Goal: Find contact information: Find contact information

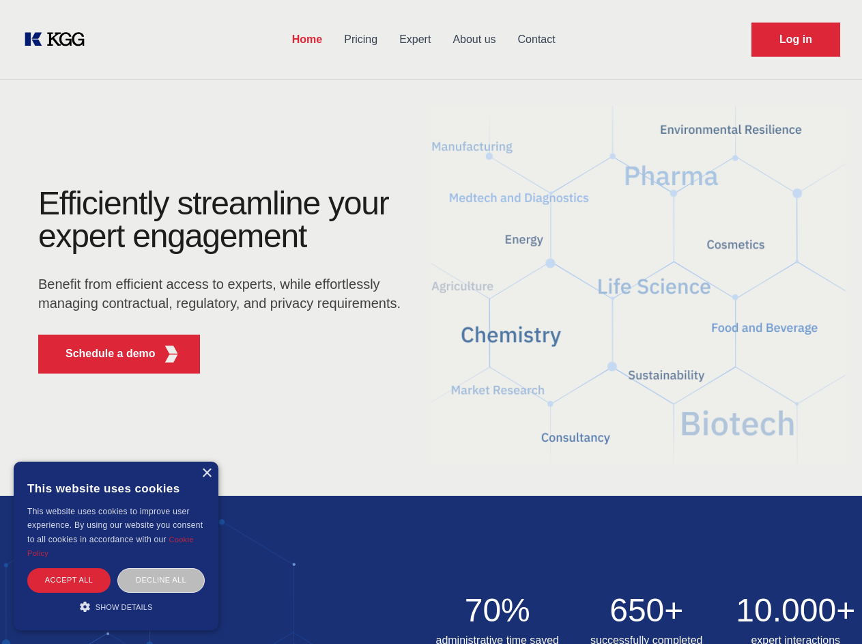
click at [431, 321] on div "Efficiently streamline your expert engagement Benefit from efficient access to …" at bounding box center [223, 285] width 415 height 197
click at [102, 354] on p "Schedule a demo" at bounding box center [111, 353] width 90 height 16
click at [206, 473] on div "× This website uses cookies This website uses cookies to improve user experienc…" at bounding box center [116, 545] width 205 height 169
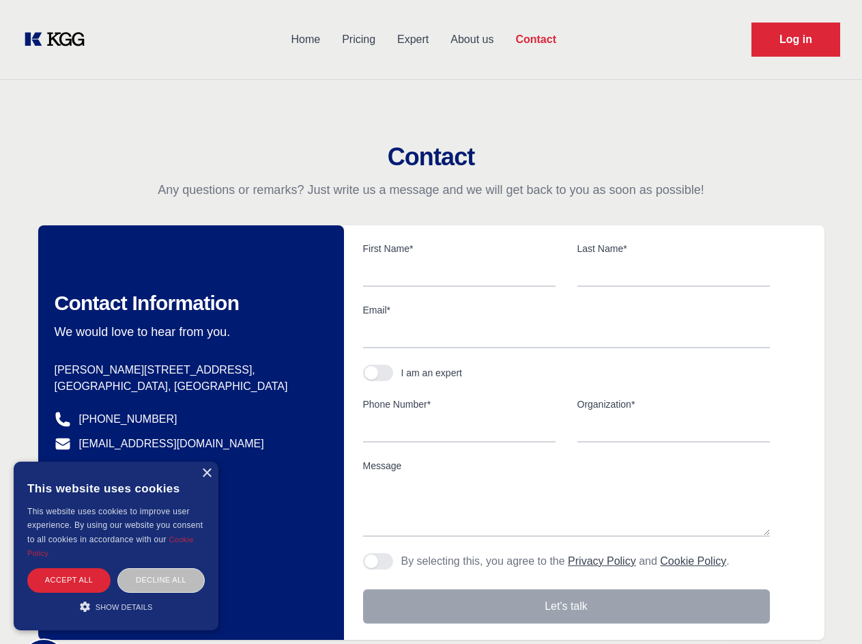
click at [69, 579] on div "Accept all" at bounding box center [68, 580] width 83 height 24
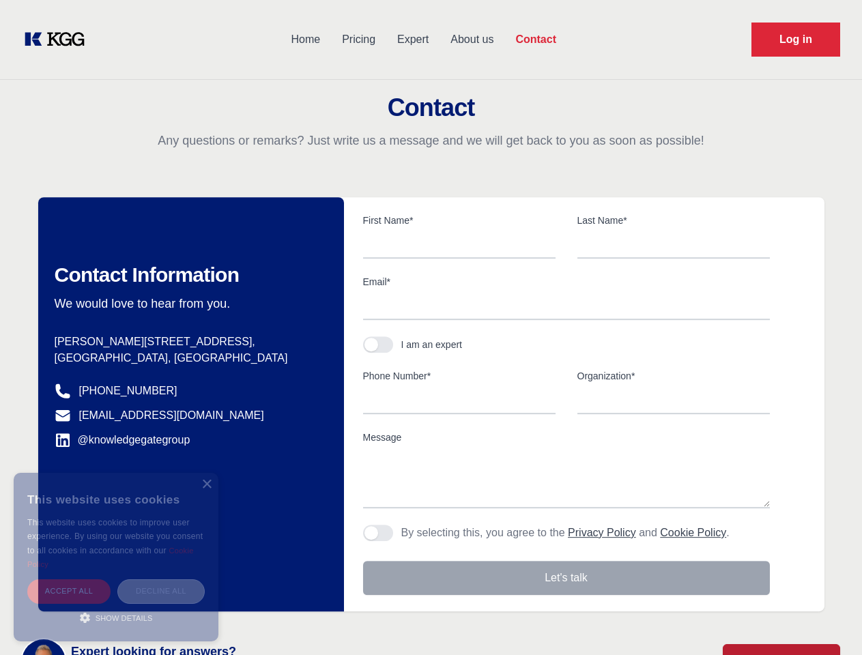
click at [161, 579] on div "Decline all" at bounding box center [160, 591] width 87 height 24
click at [116, 606] on main "Contact Any questions or remarks? Just write us a message and we will get back …" at bounding box center [431, 355] width 862 height 711
